Goal: Navigation & Orientation: Find specific page/section

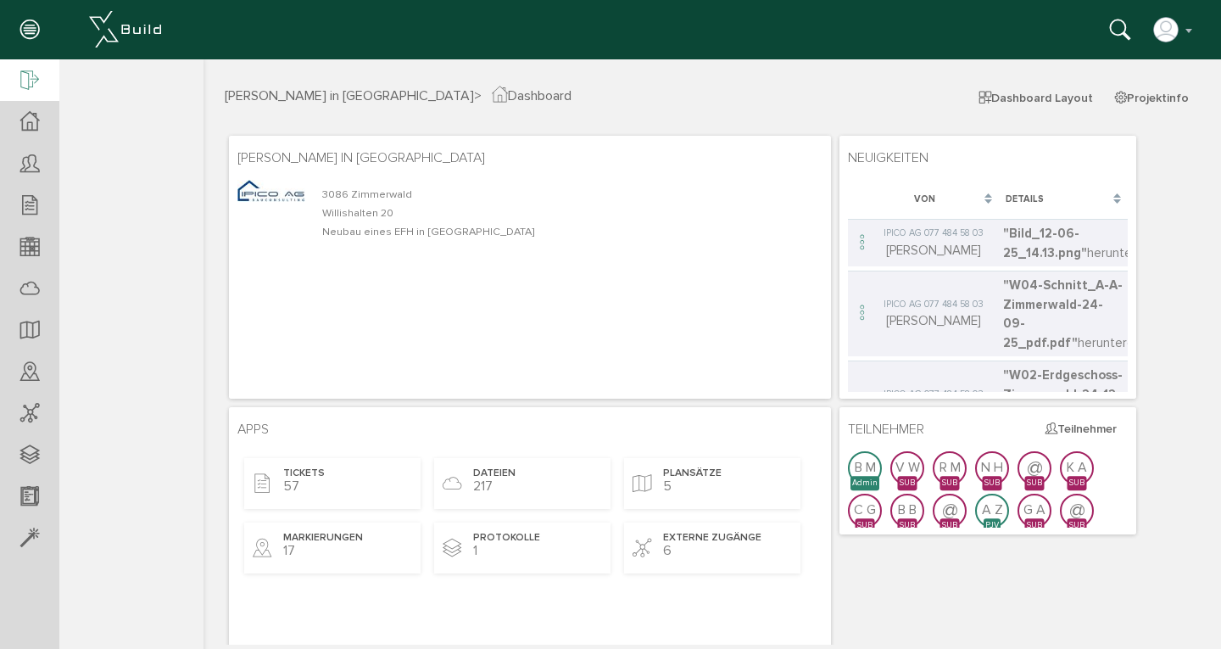
click at [31, 74] on icon at bounding box center [29, 82] width 19 height 24
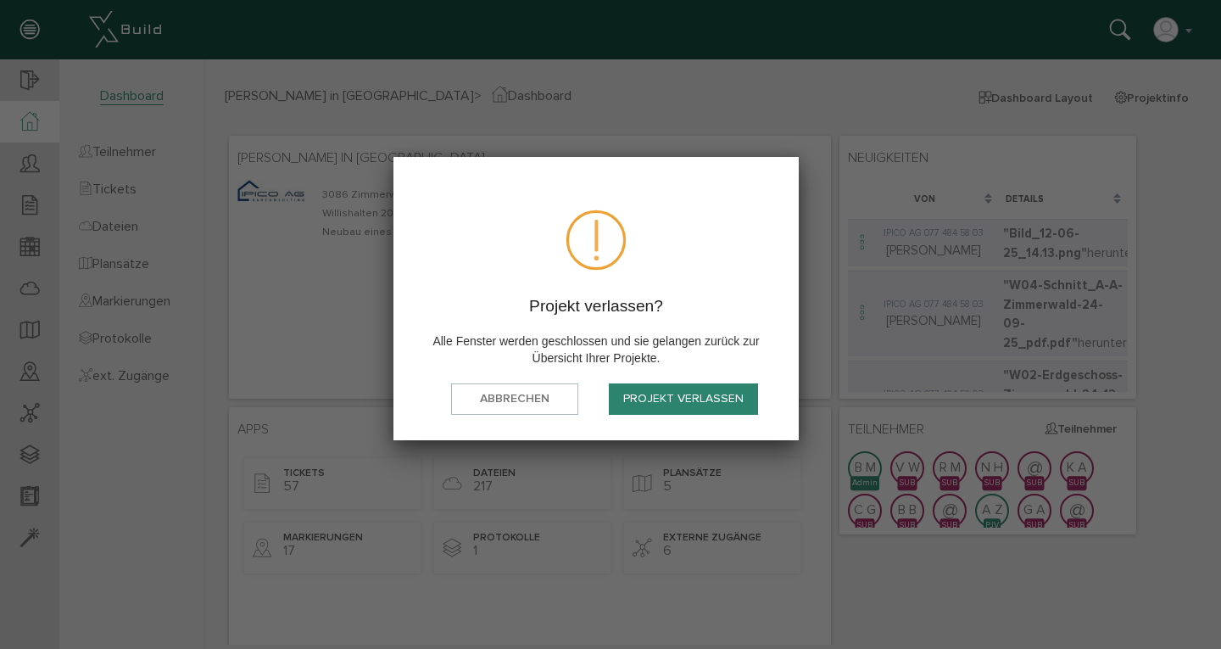
click at [662, 400] on button "Projekt verlassen" at bounding box center [683, 398] width 149 height 31
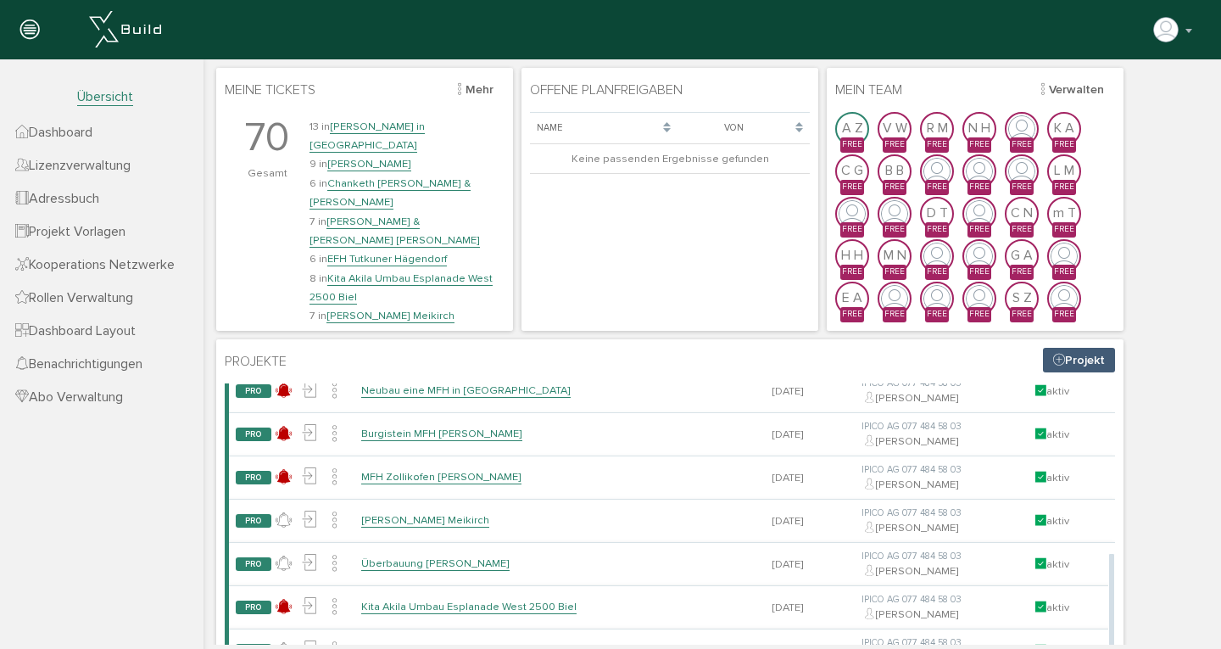
scroll to position [128, 0]
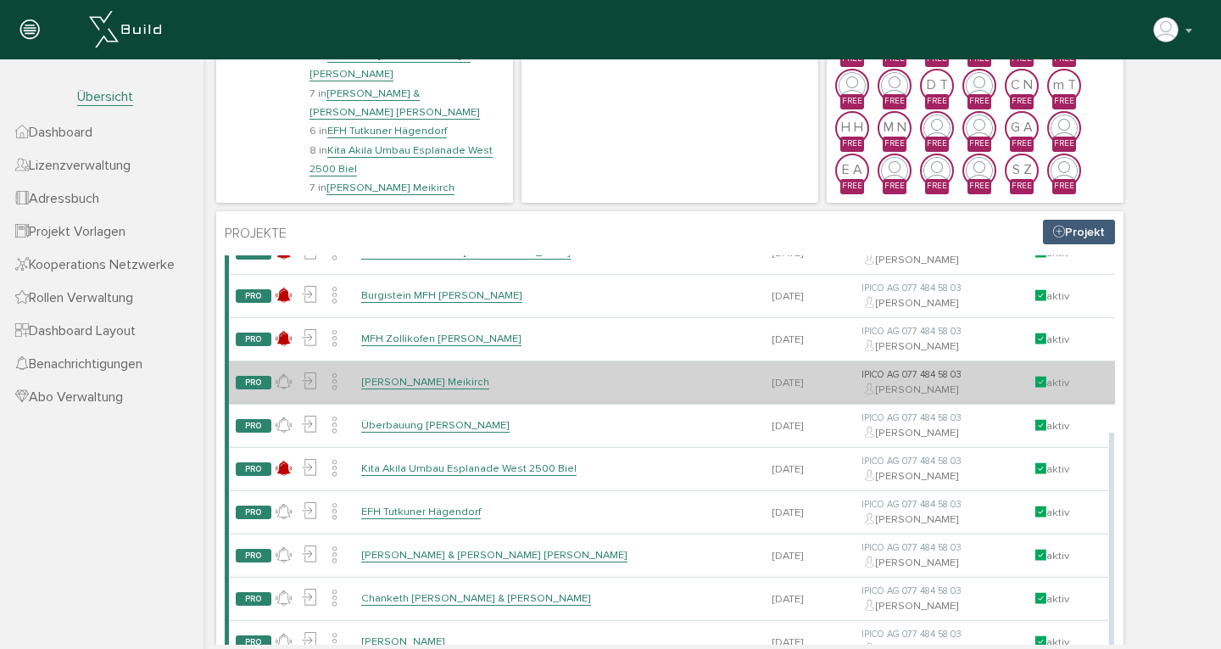
click at [433, 377] on link "[PERSON_NAME] Meikirch" at bounding box center [425, 382] width 128 height 14
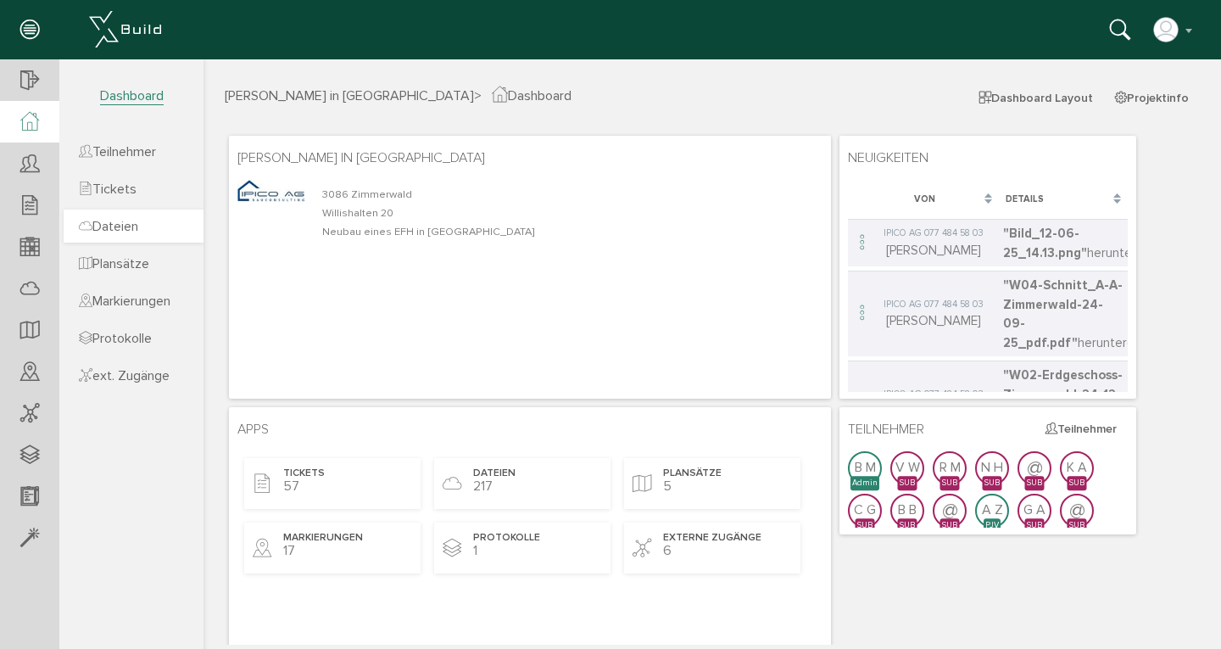
click at [116, 232] on span "Dateien" at bounding box center [108, 226] width 59 height 17
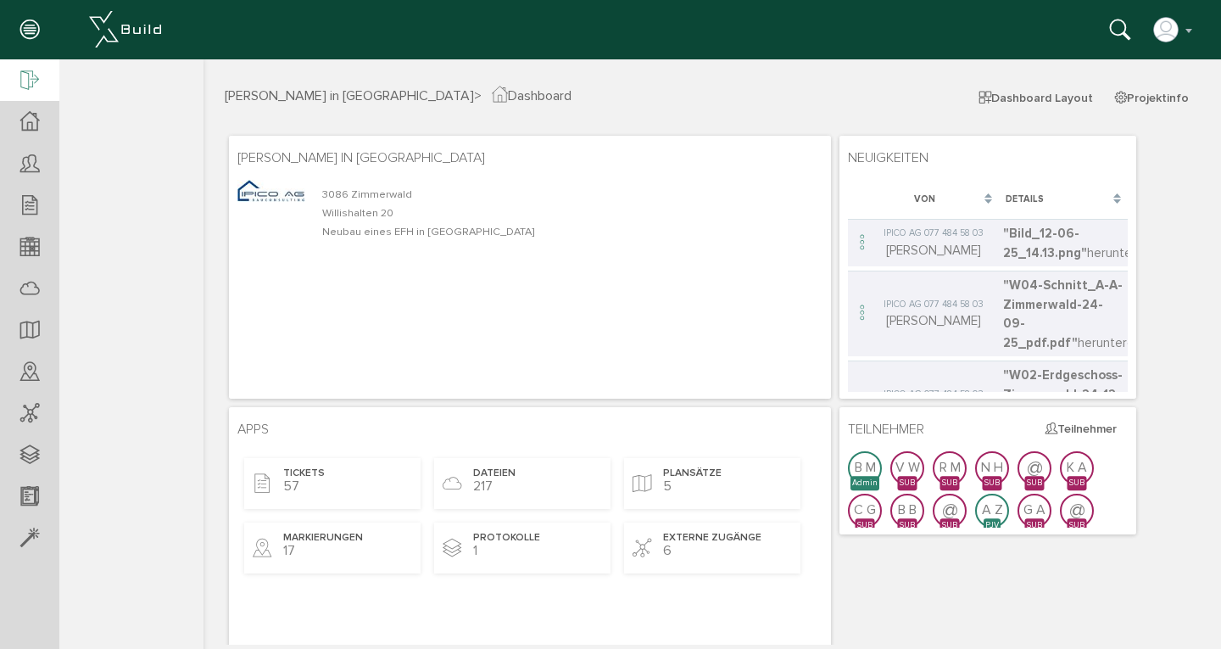
click at [30, 85] on icon at bounding box center [29, 82] width 19 height 24
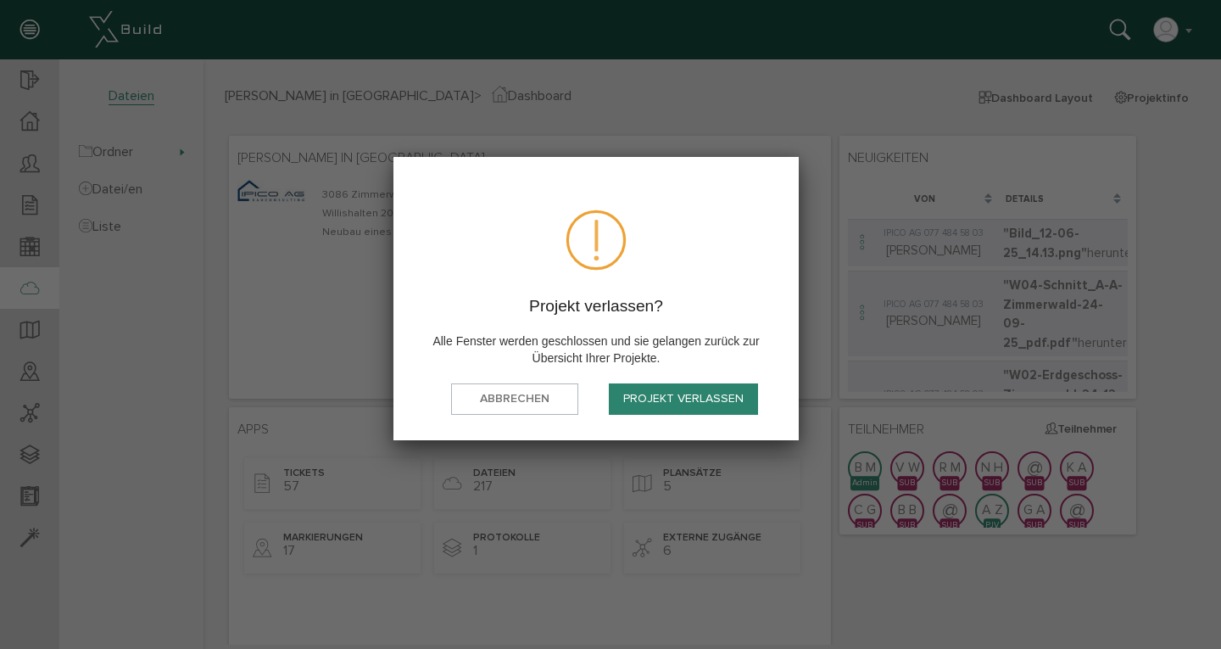
click at [659, 393] on button "Projekt verlassen" at bounding box center [683, 398] width 149 height 31
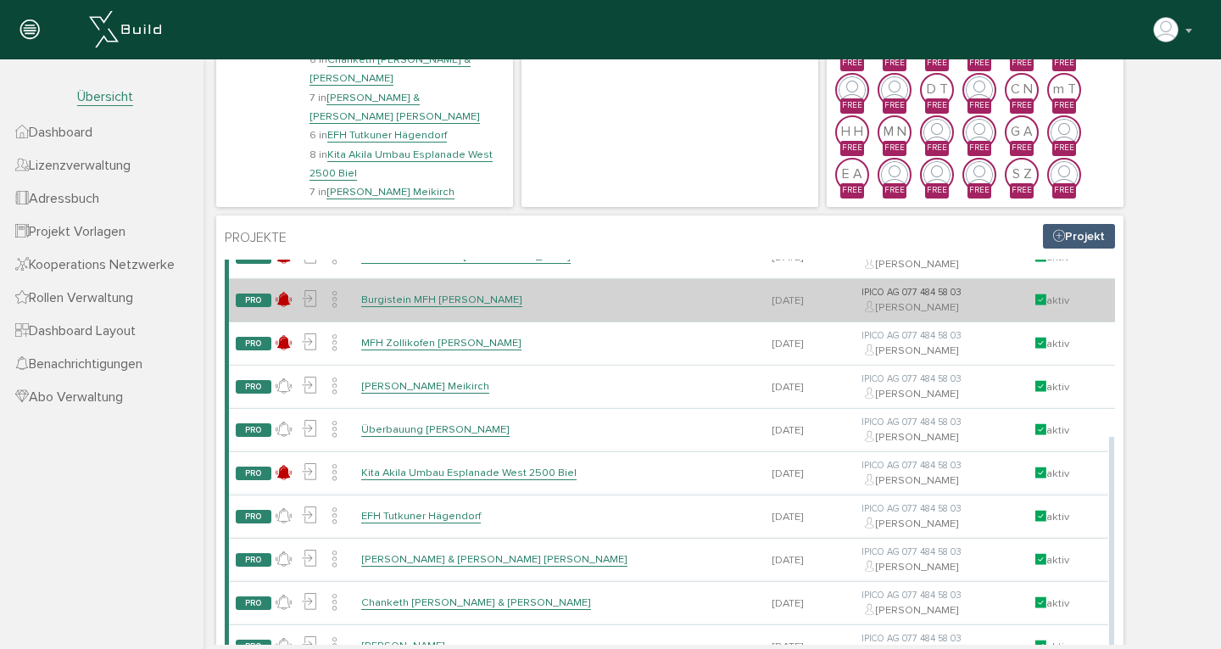
scroll to position [233, 0]
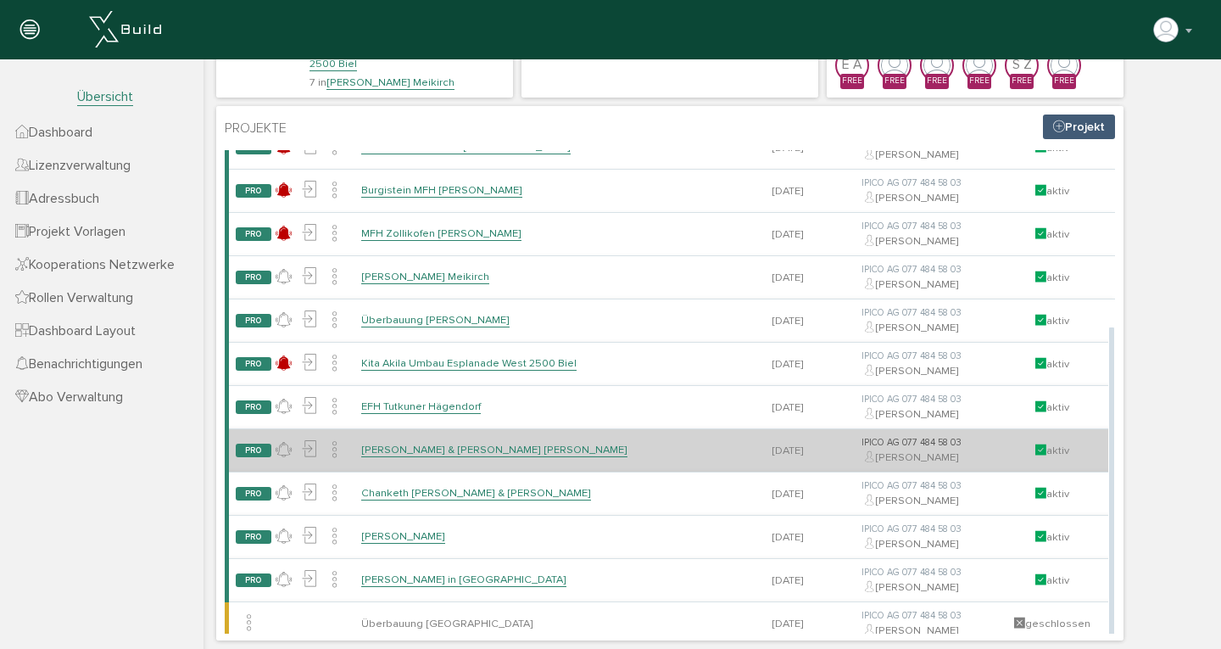
click at [427, 443] on link "[PERSON_NAME] & [PERSON_NAME] [PERSON_NAME]" at bounding box center [494, 450] width 266 height 14
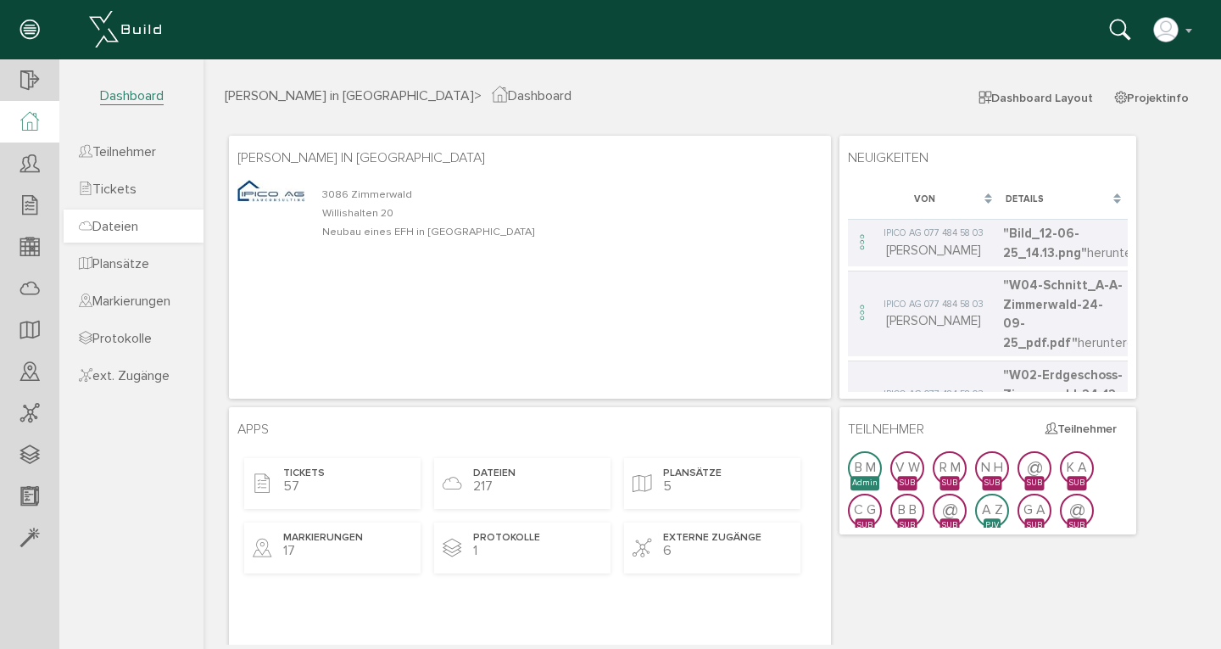
click at [122, 232] on span "Dateien" at bounding box center [108, 226] width 59 height 17
